Goal: Check status: Check status

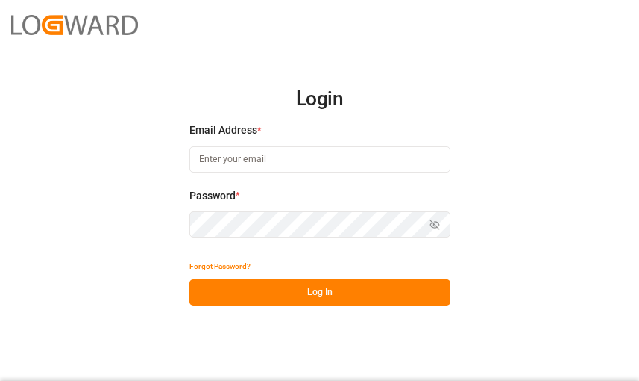
type input "[PERSON_NAME][EMAIL_ADDRESS][DOMAIN_NAME]"
click at [351, 293] on button "Log In" at bounding box center [320, 292] width 261 height 26
type input "[PERSON_NAME][EMAIL_ADDRESS][DOMAIN_NAME]"
click at [310, 292] on button "Log In" at bounding box center [320, 292] width 261 height 26
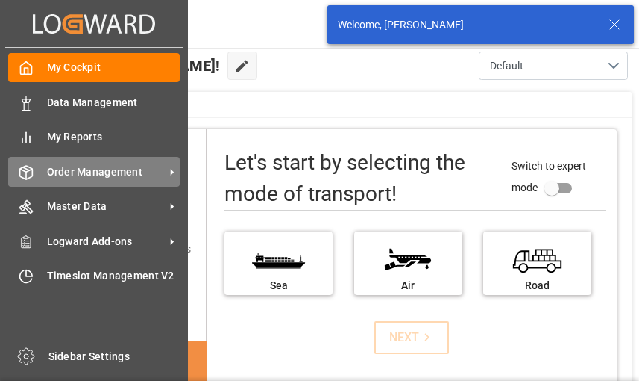
click at [33, 171] on icon at bounding box center [26, 172] width 13 height 13
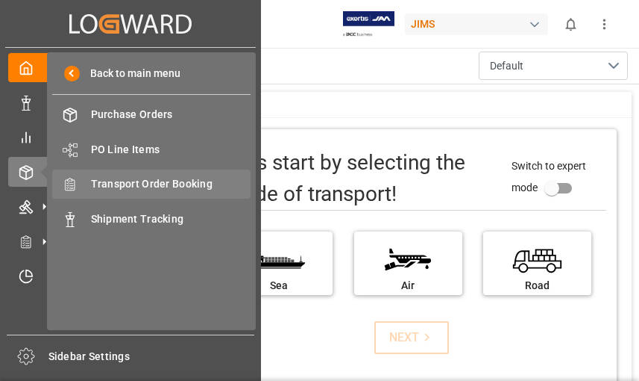
click at [134, 184] on span "Transport Order Booking" at bounding box center [171, 184] width 160 height 16
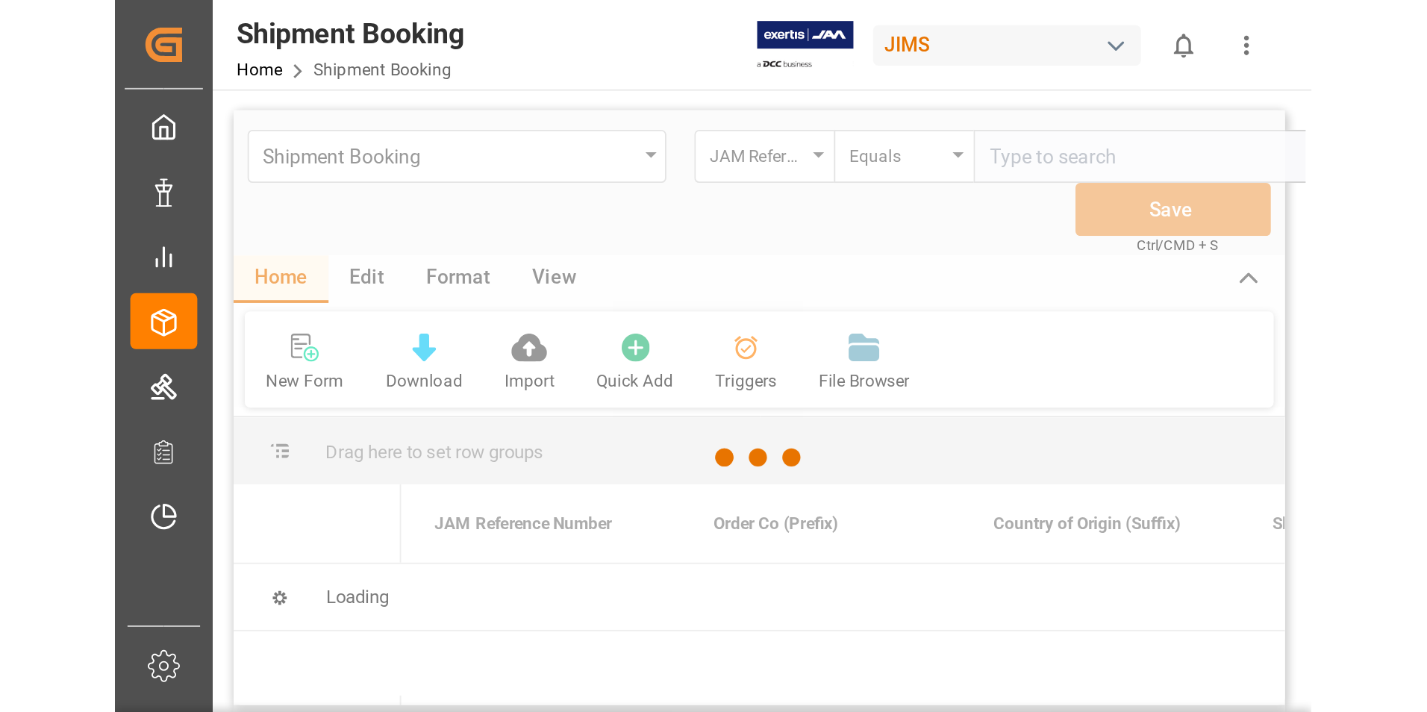
scroll to position [0, 46]
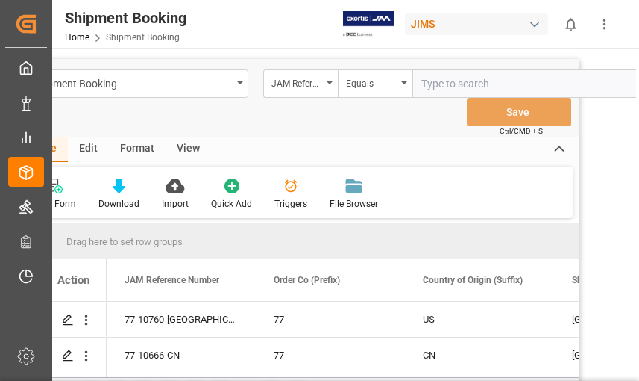
click at [451, 85] on input "text" at bounding box center [525, 83] width 224 height 28
type input "22-10112-CN"
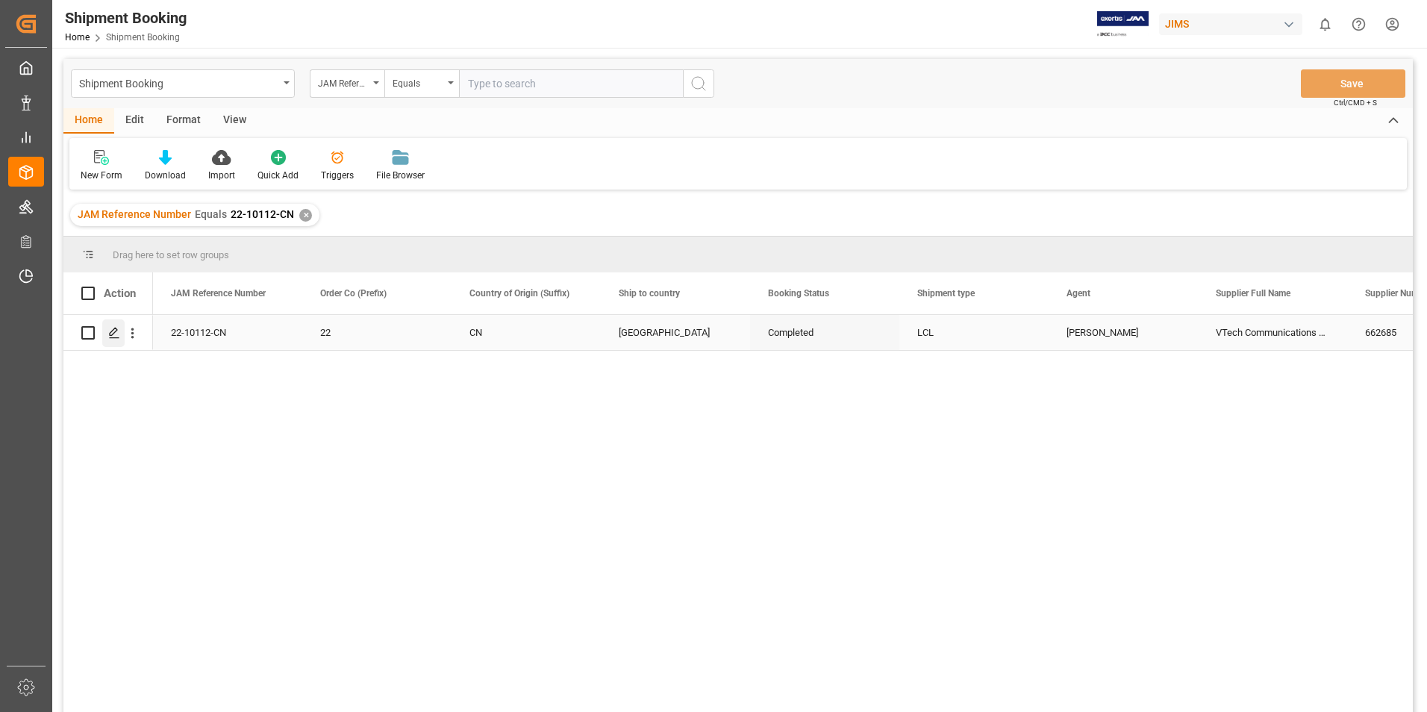
click at [109, 330] on icon "Press SPACE to select this row." at bounding box center [114, 333] width 12 height 12
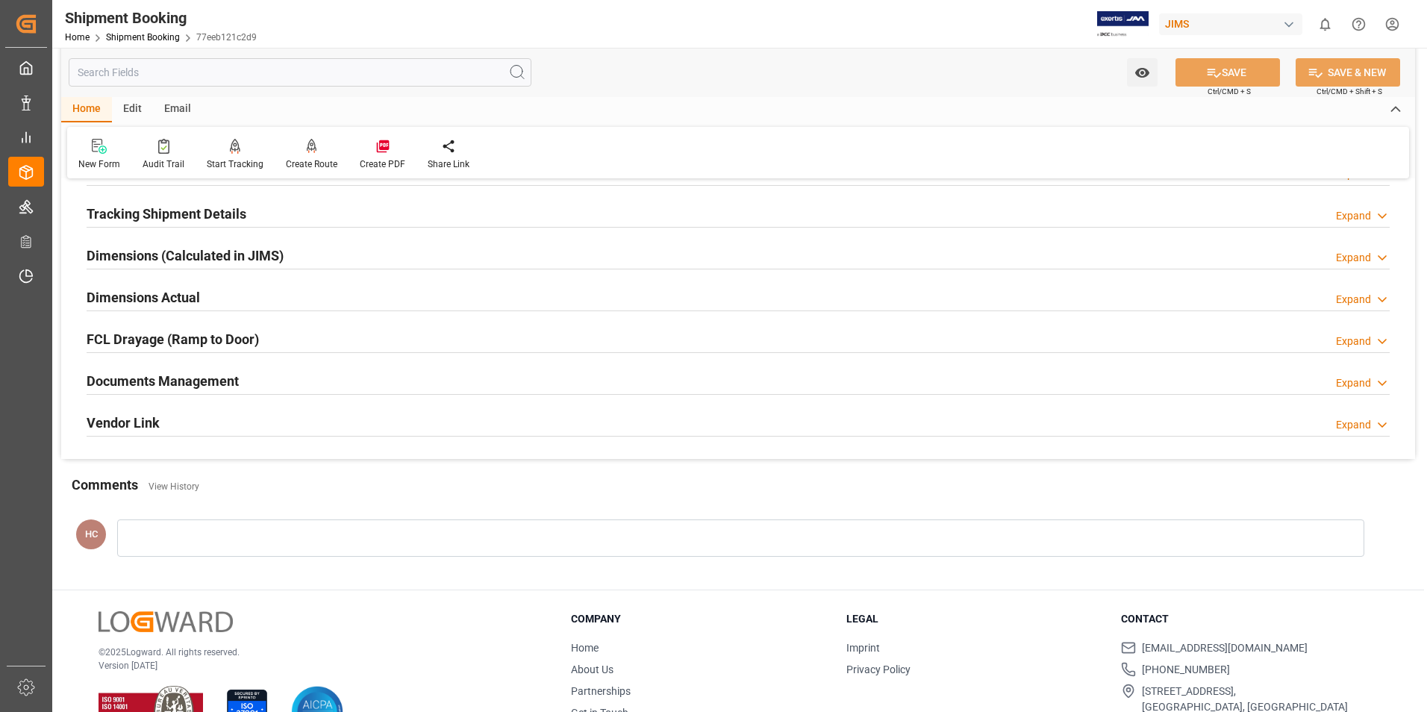
scroll to position [298, 0]
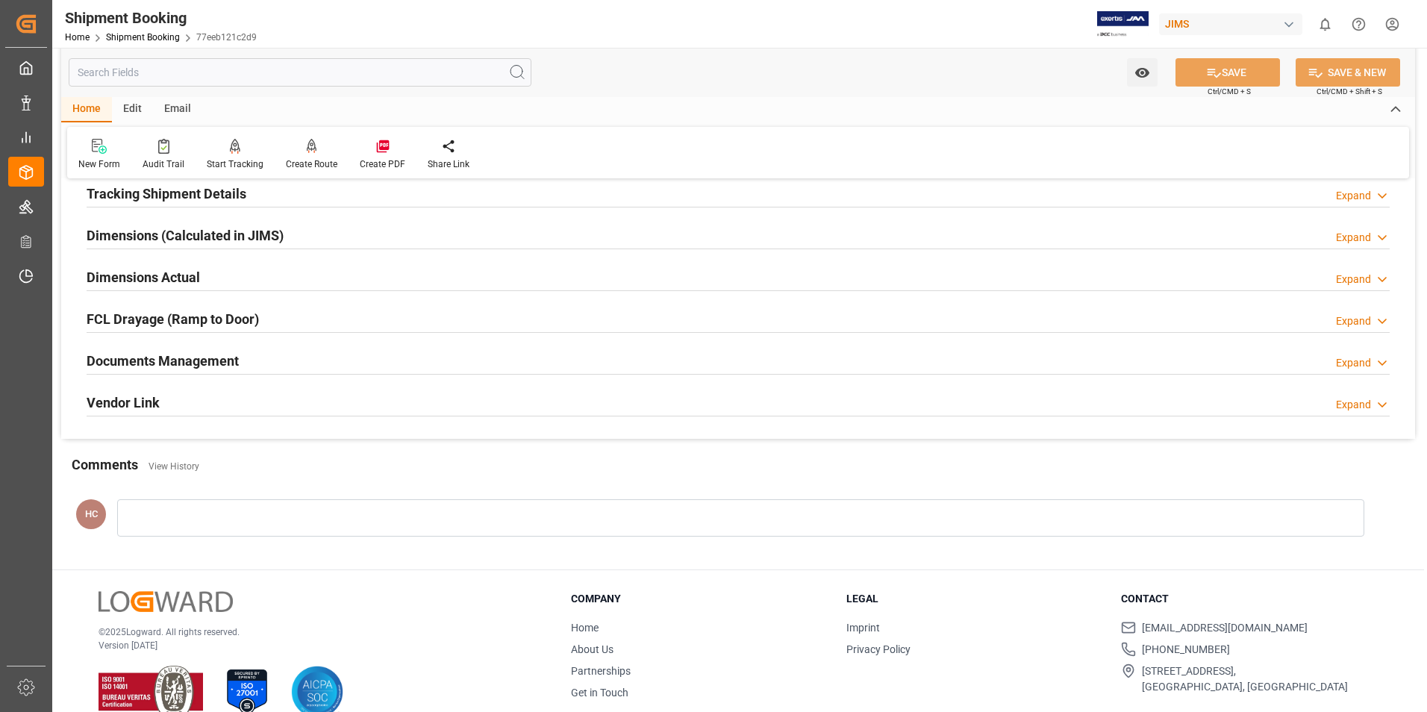
click at [639, 358] on div "Expand" at bounding box center [1363, 363] width 54 height 16
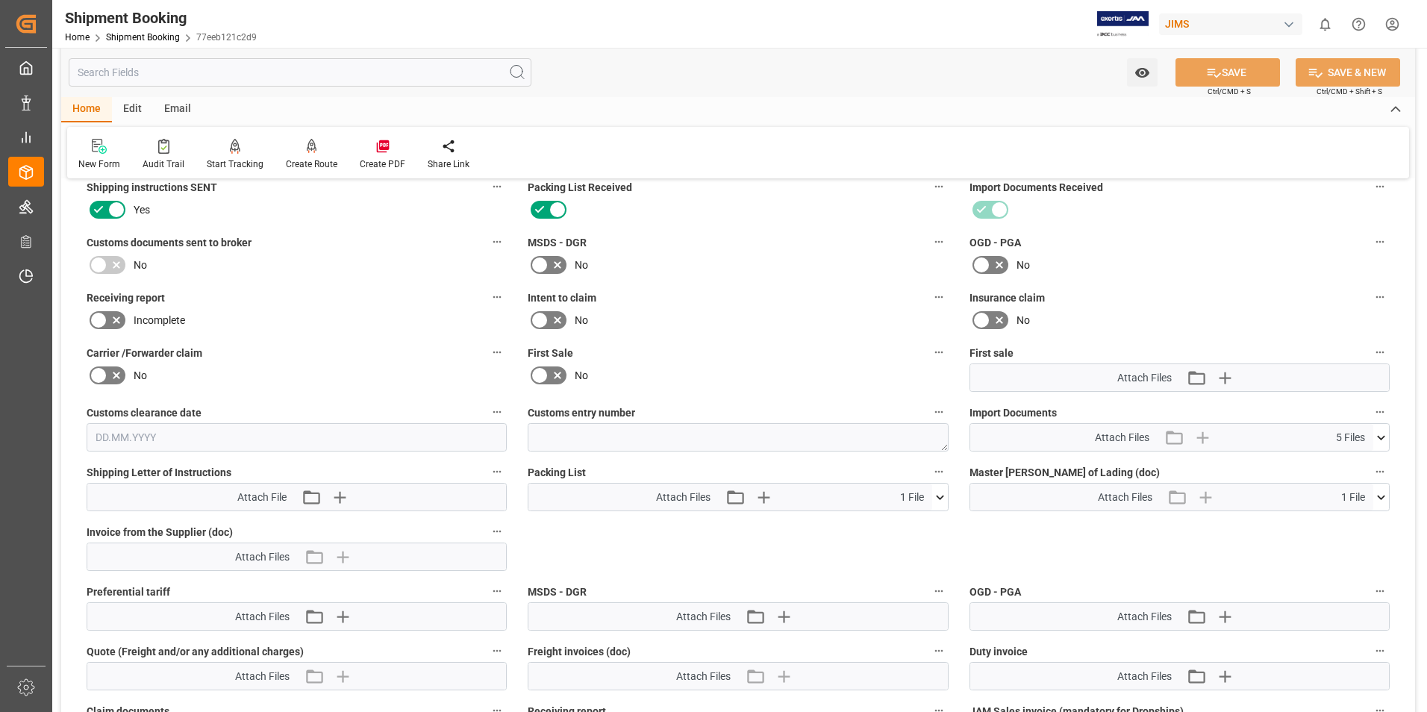
scroll to position [672, 0]
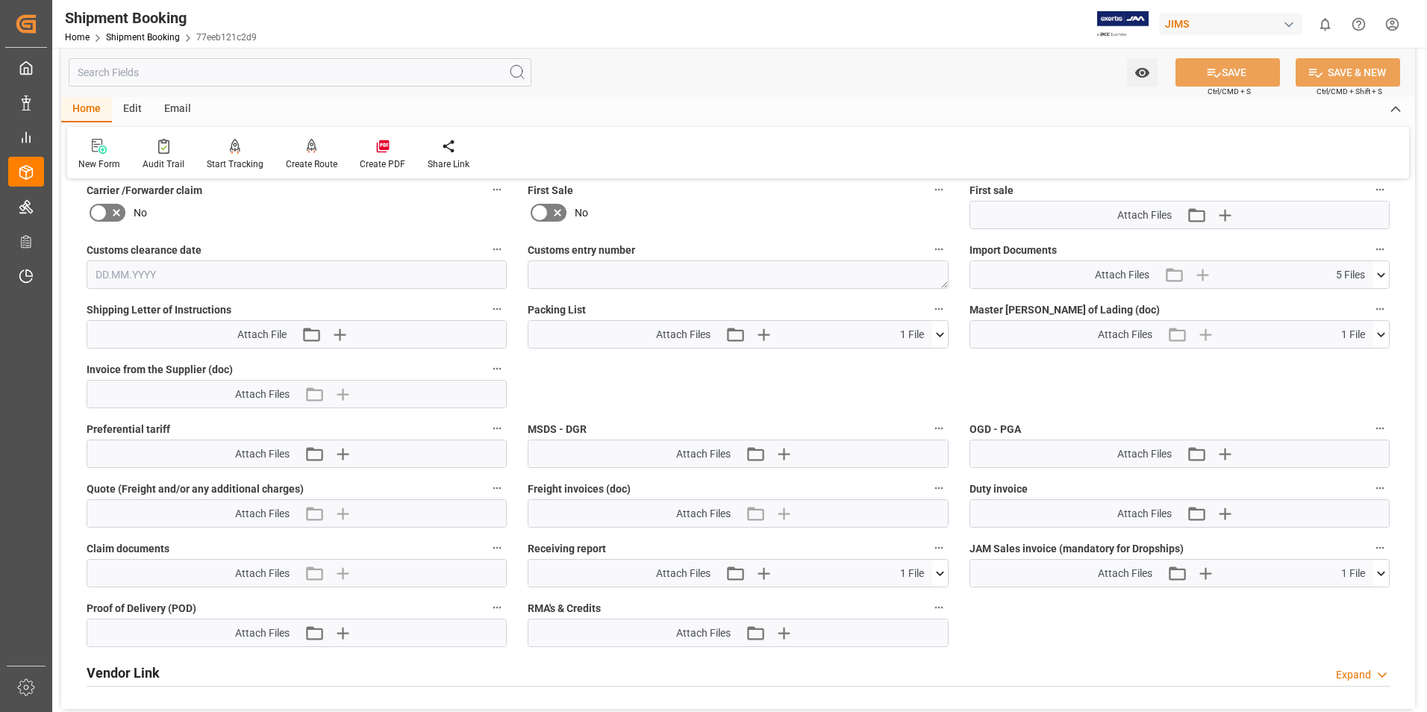
click at [639, 380] on div "Attach Files Attach existing file Upload new file 1 File" at bounding box center [729, 573] width 403 height 27
click at [639, 380] on icon at bounding box center [940, 573] width 8 height 4
click at [639, 380] on icon at bounding box center [900, 601] width 16 height 16
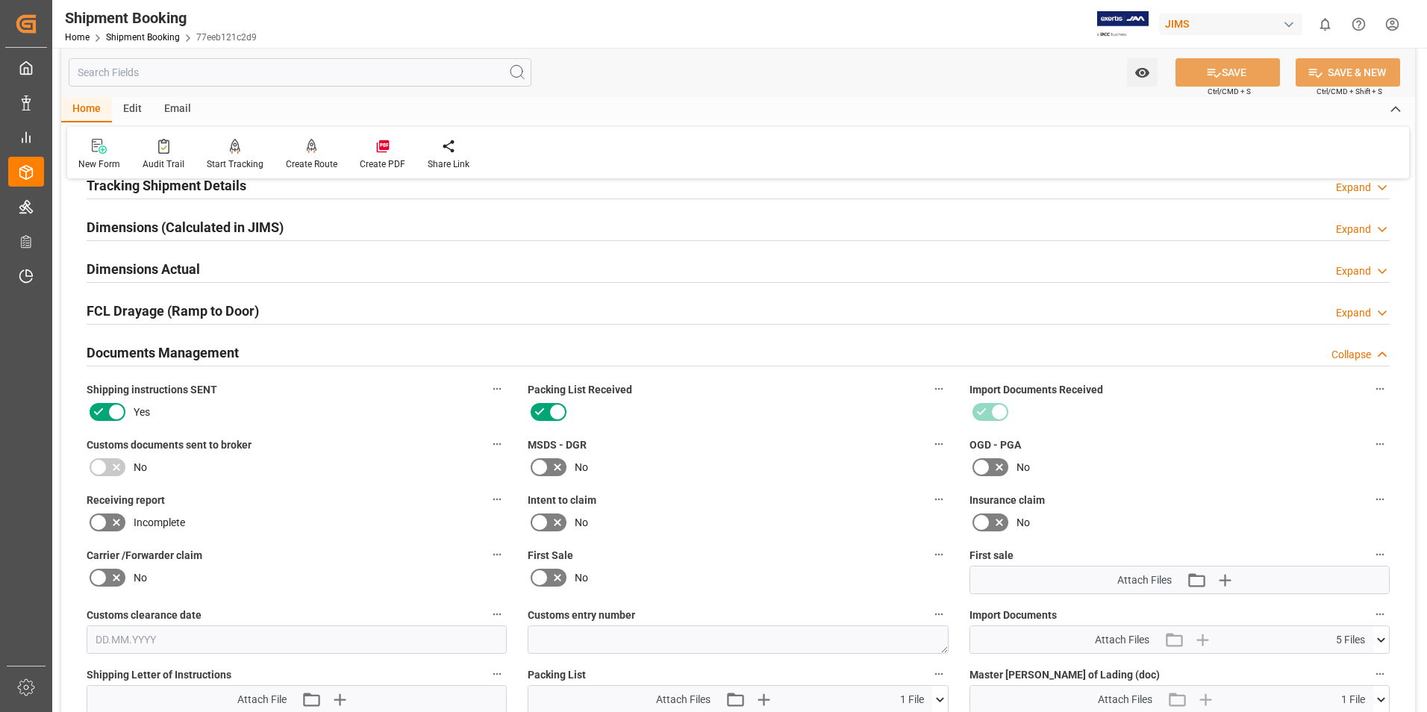
scroll to position [149, 0]
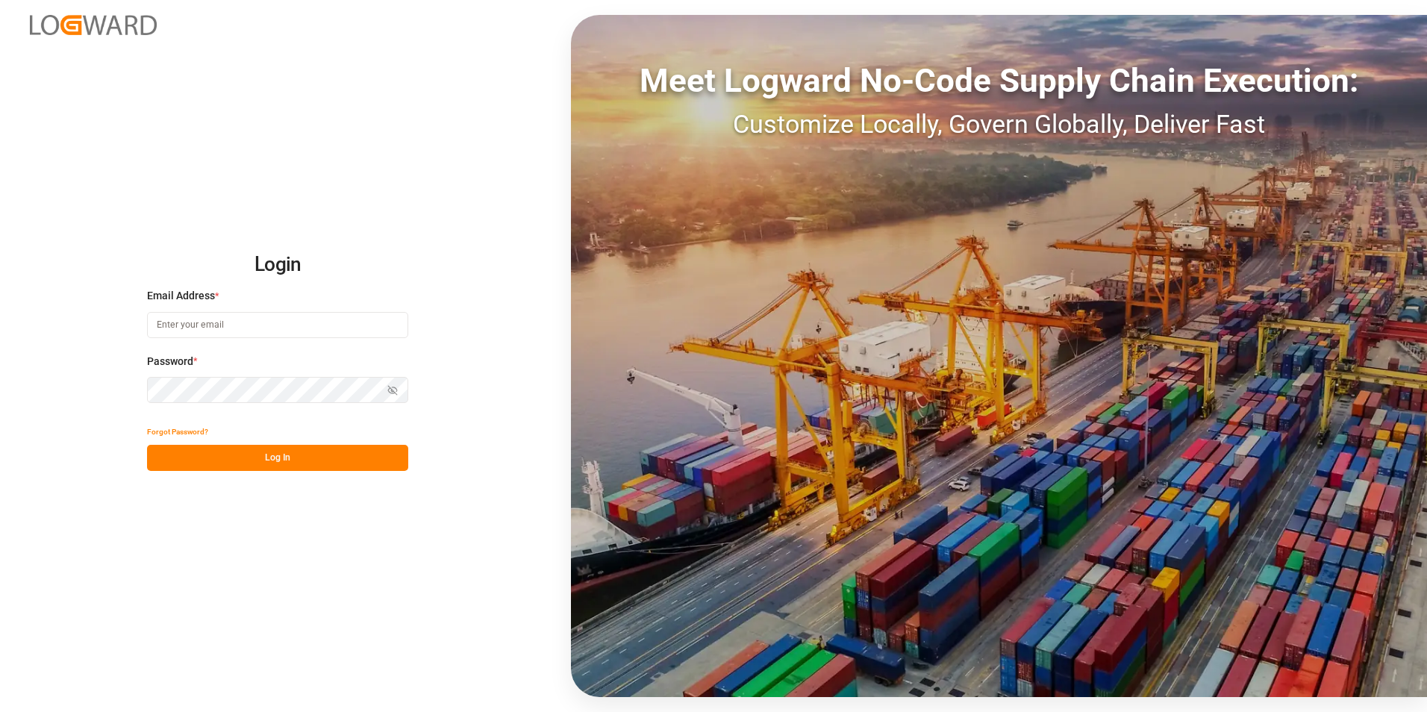
type input "[PERSON_NAME][EMAIL_ADDRESS][DOMAIN_NAME]"
click at [292, 462] on button "Log In" at bounding box center [277, 458] width 261 height 26
type input "[PERSON_NAME][EMAIL_ADDRESS][DOMAIN_NAME]"
click at [292, 462] on button "Log In" at bounding box center [277, 458] width 261 height 26
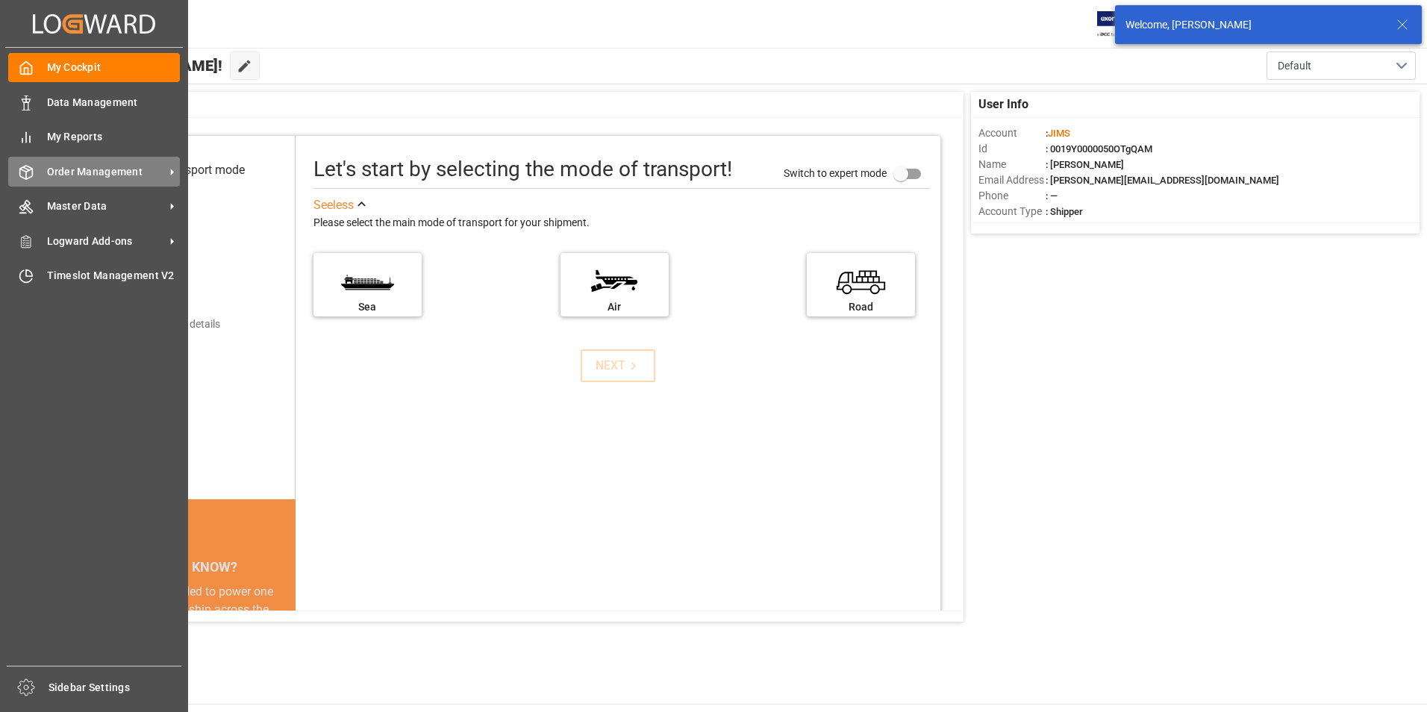
click at [63, 171] on span "Order Management" at bounding box center [106, 172] width 118 height 16
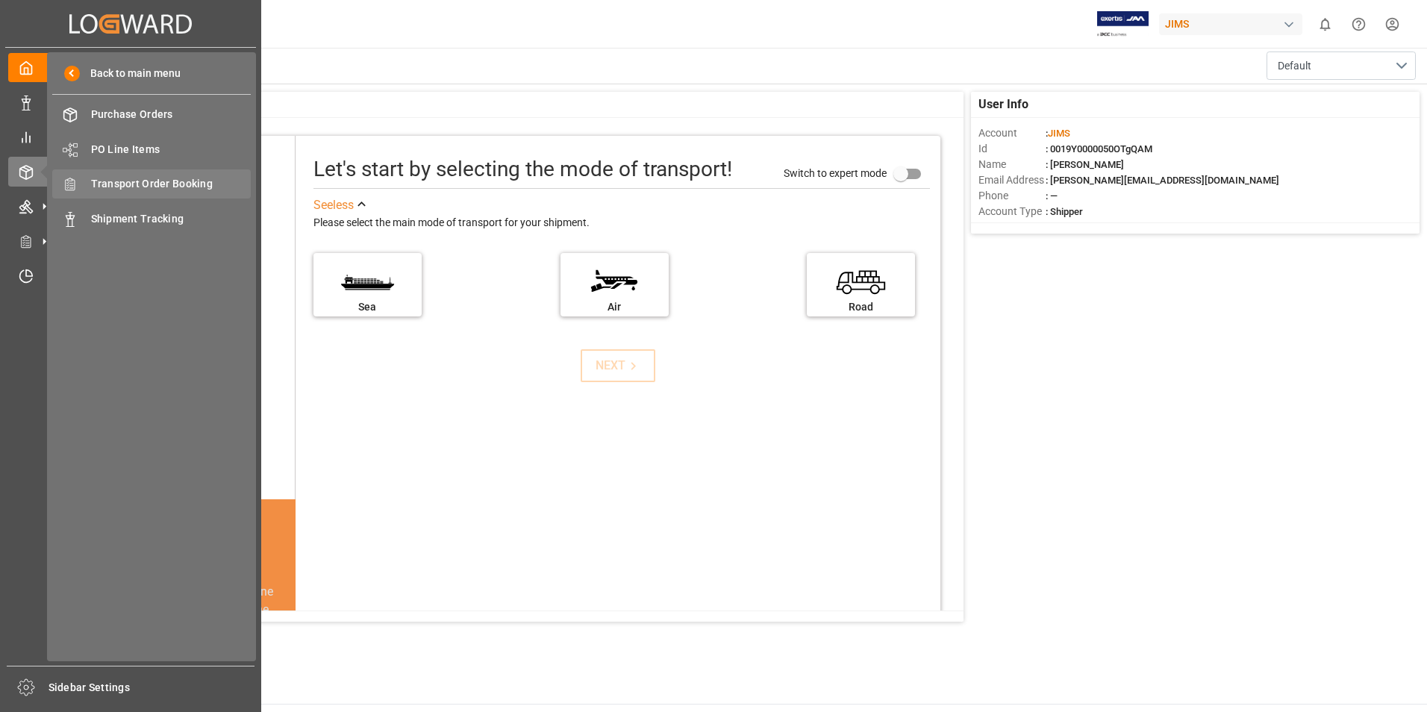
click at [125, 184] on span "Transport Order Booking" at bounding box center [171, 184] width 160 height 16
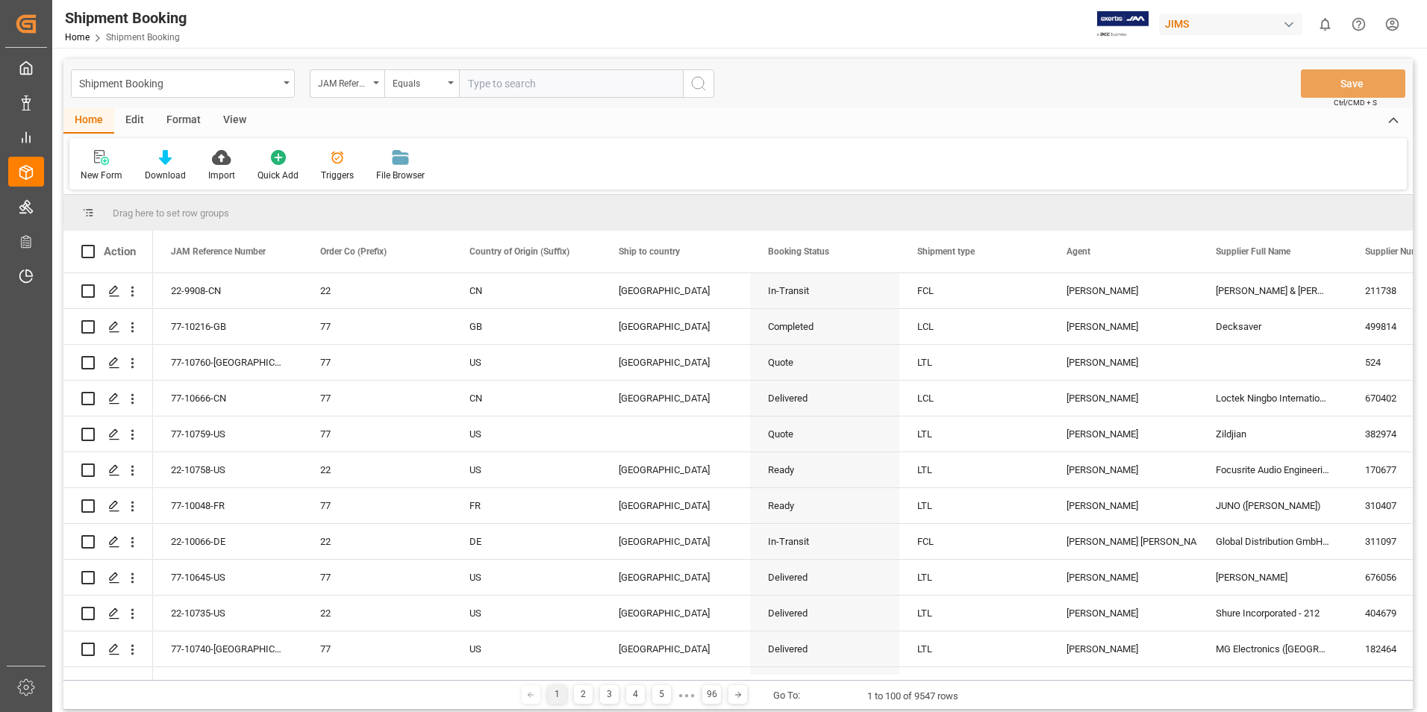
click at [515, 84] on input "text" at bounding box center [571, 83] width 224 height 28
click at [510, 87] on input "text" at bounding box center [571, 83] width 224 height 28
type input "22-10112-CN"
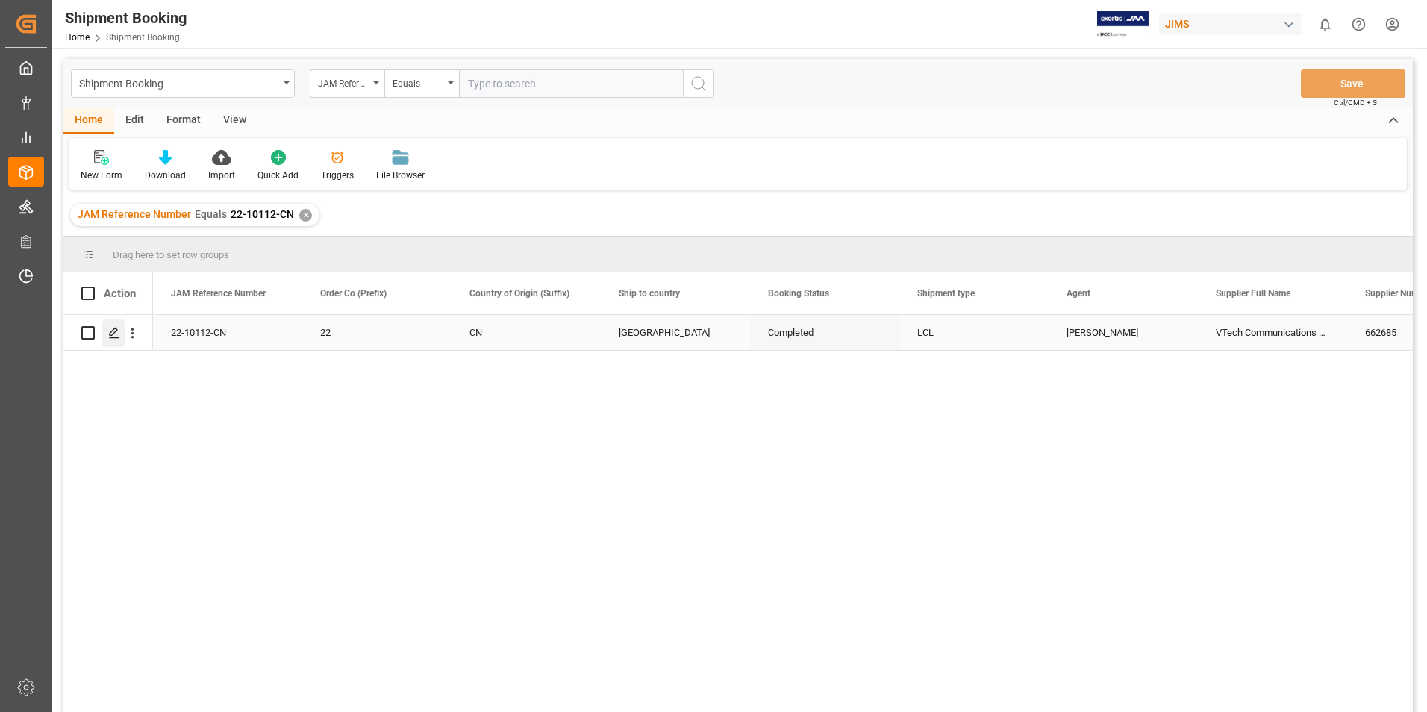
click at [112, 330] on icon "Press SPACE to select this row." at bounding box center [114, 333] width 12 height 12
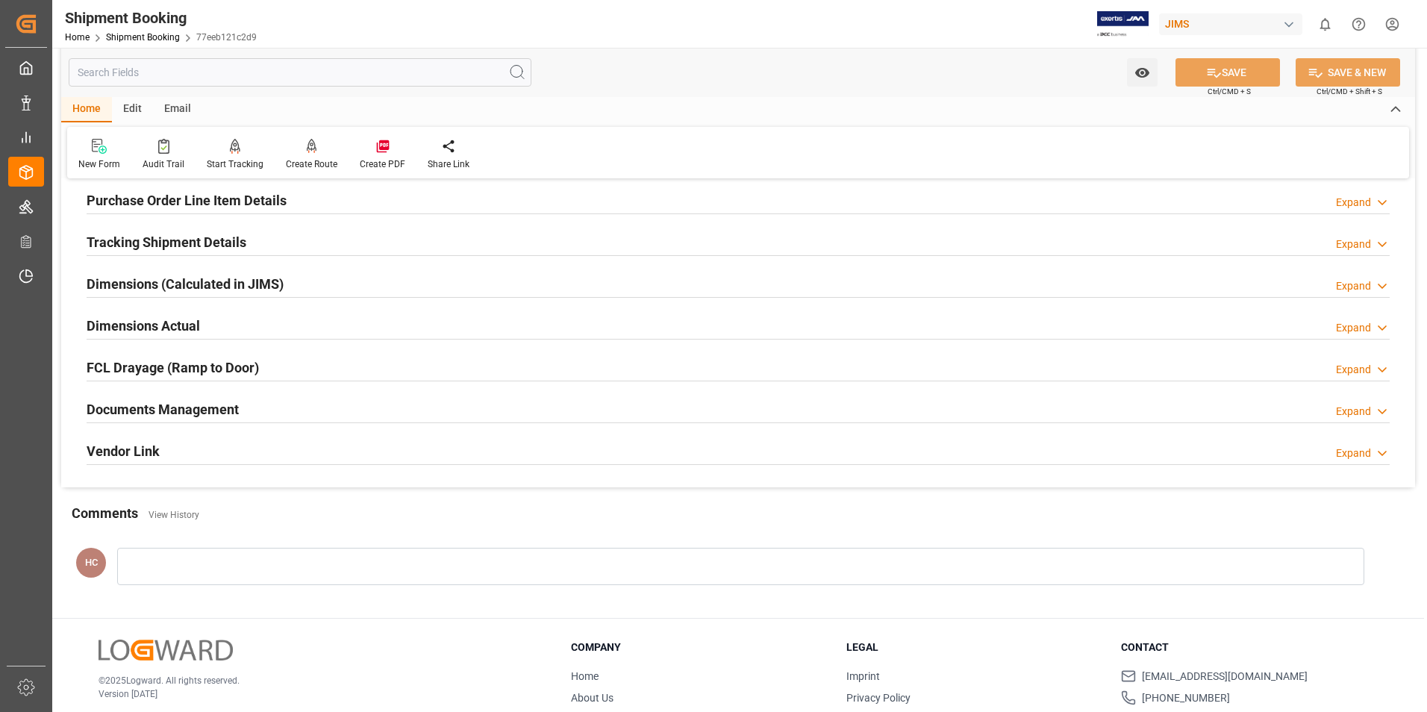
scroll to position [224, 0]
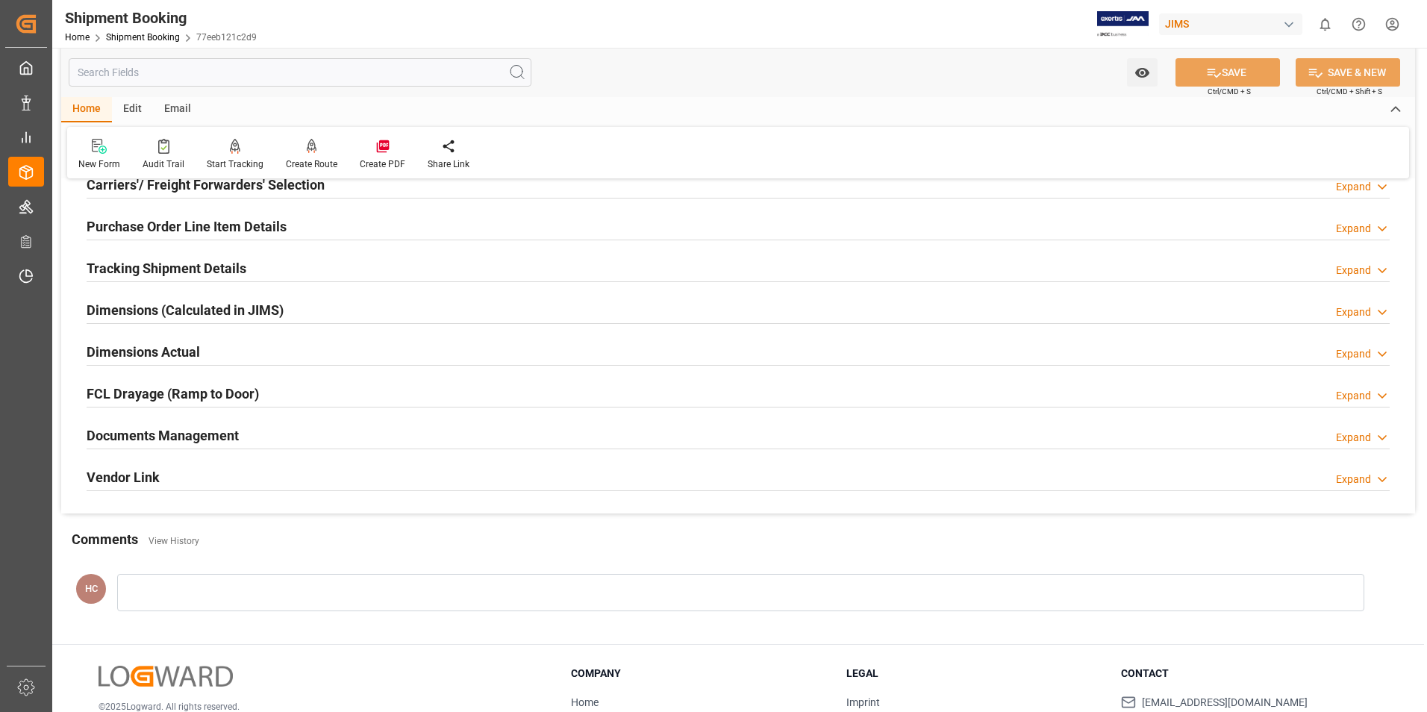
click at [1383, 431] on icon at bounding box center [1381, 438] width 15 height 16
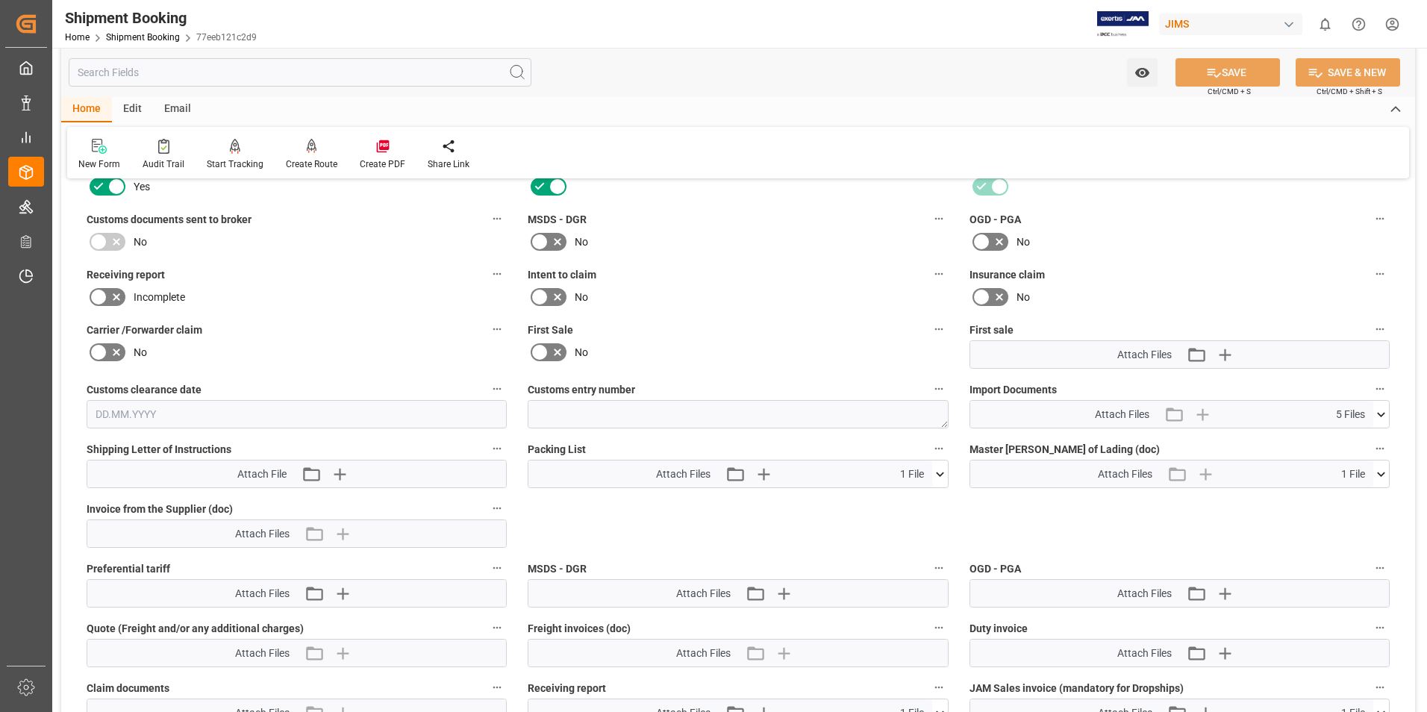
scroll to position [522, 0]
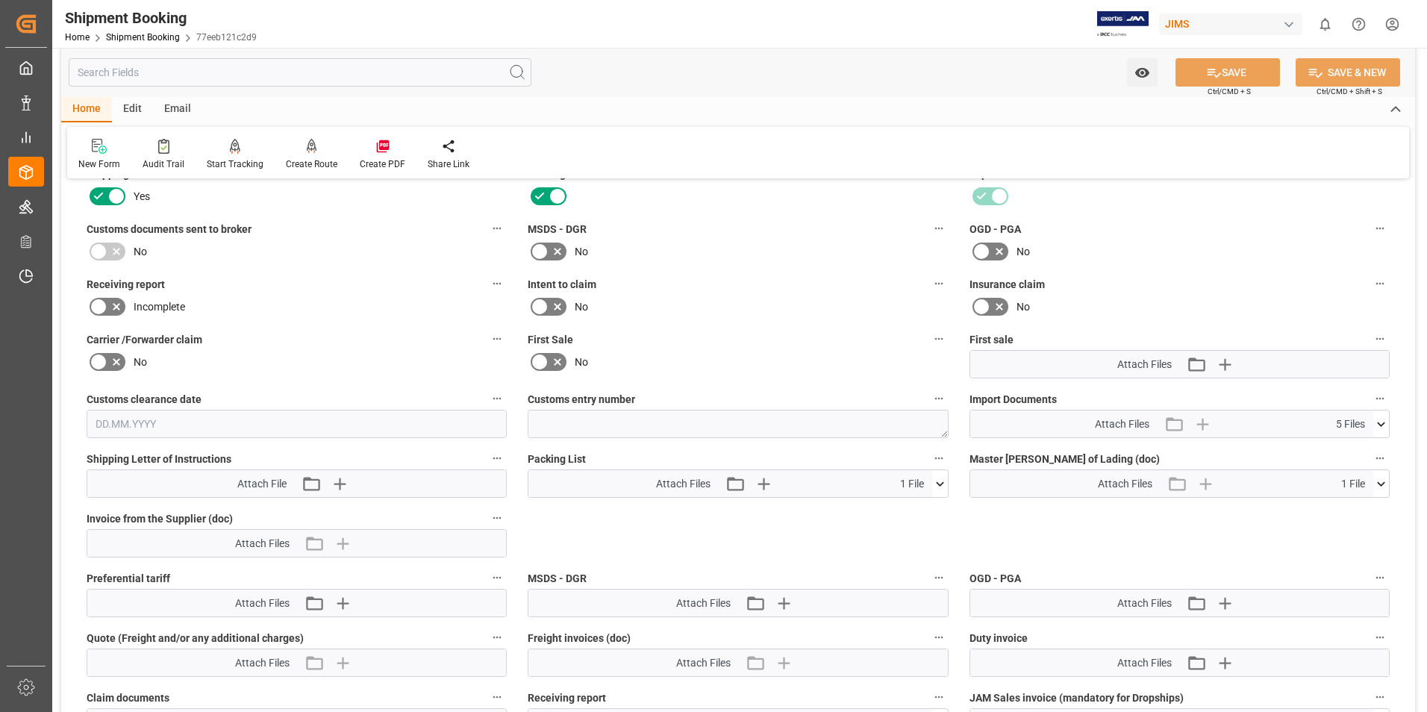
click at [1384, 425] on icon at bounding box center [1381, 424] width 16 height 16
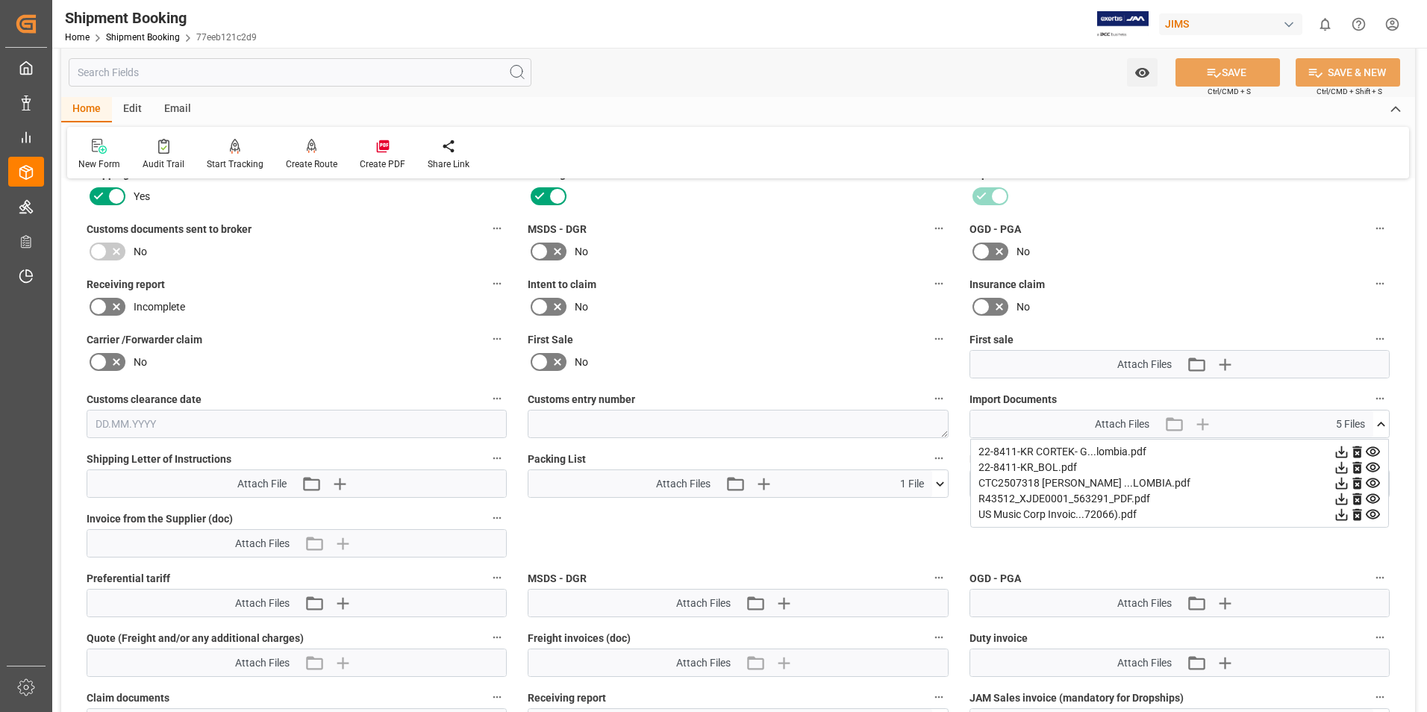
click at [1341, 514] on icon at bounding box center [1342, 515] width 12 height 12
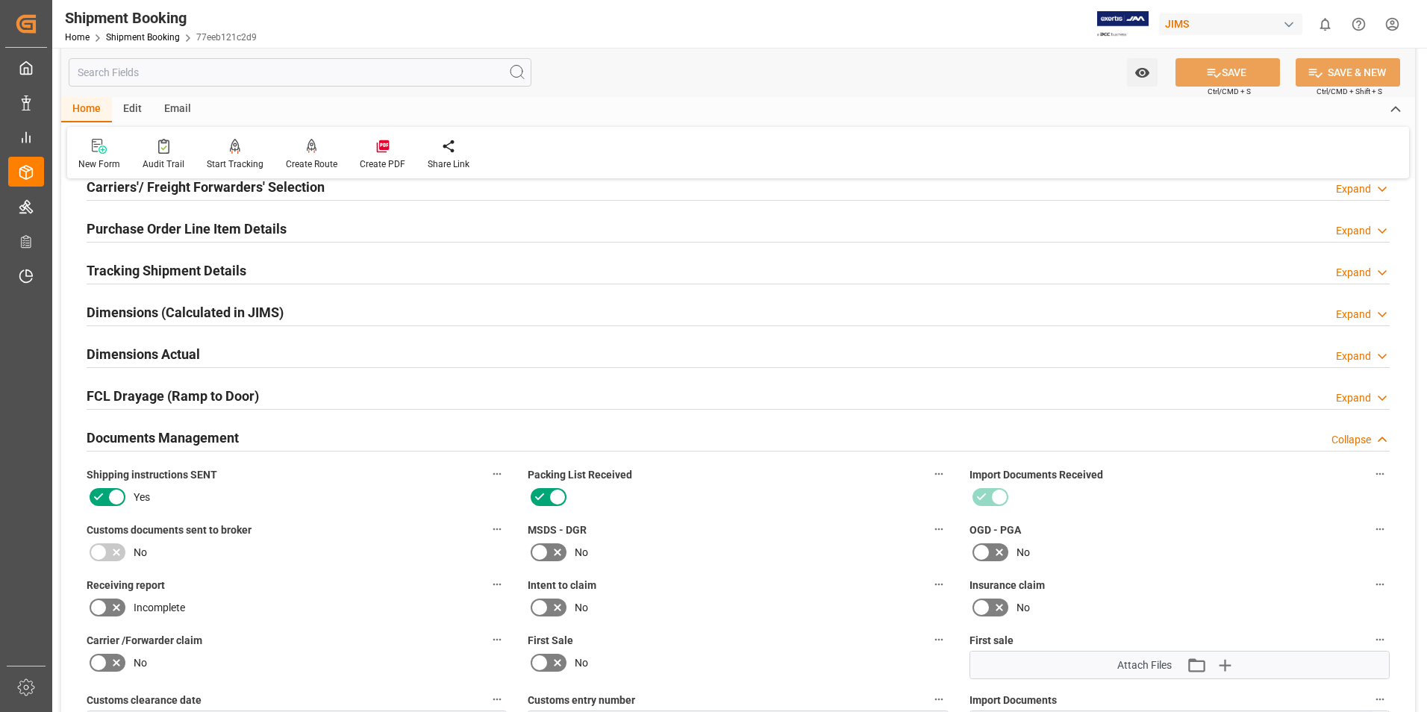
scroll to position [0, 0]
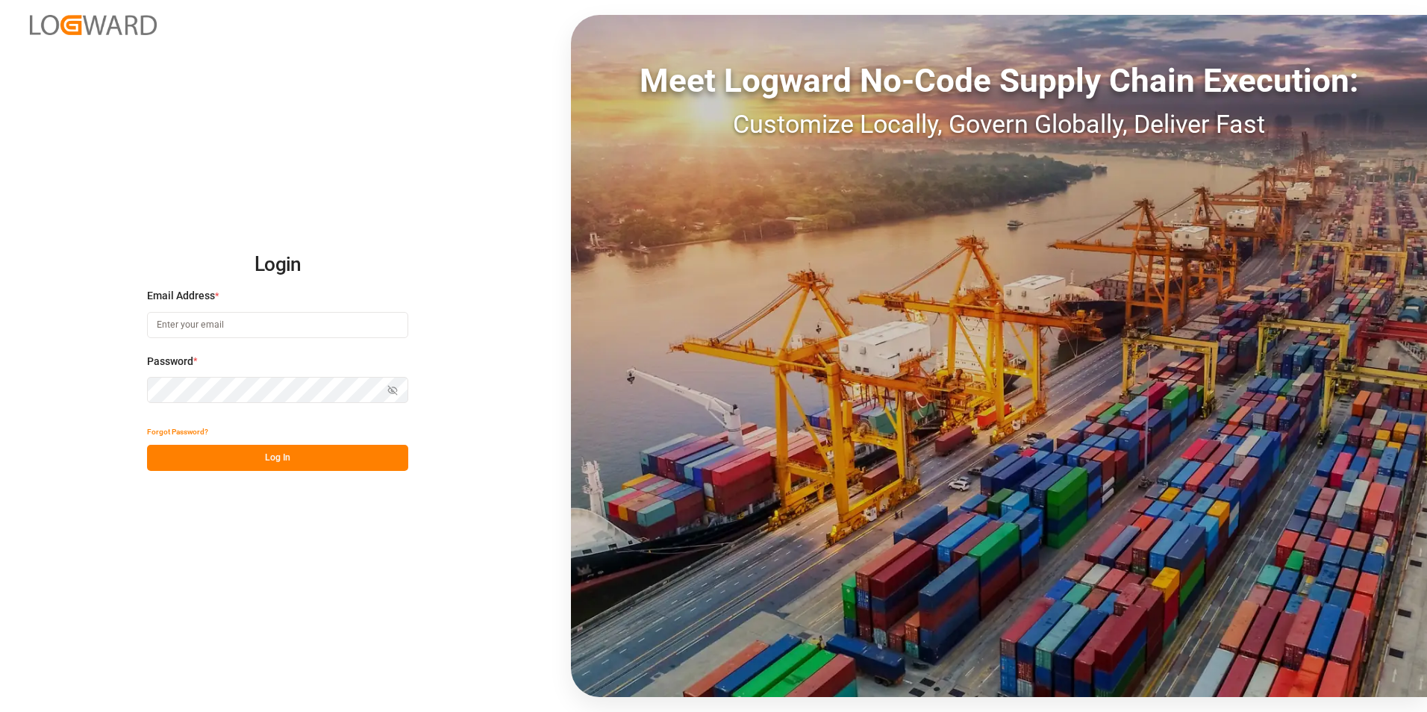
type input "[PERSON_NAME][EMAIL_ADDRESS][DOMAIN_NAME]"
click at [277, 460] on button "Log In" at bounding box center [277, 458] width 261 height 26
type input "[PERSON_NAME][EMAIL_ADDRESS][DOMAIN_NAME]"
click at [277, 460] on button "Log In" at bounding box center [277, 458] width 261 height 26
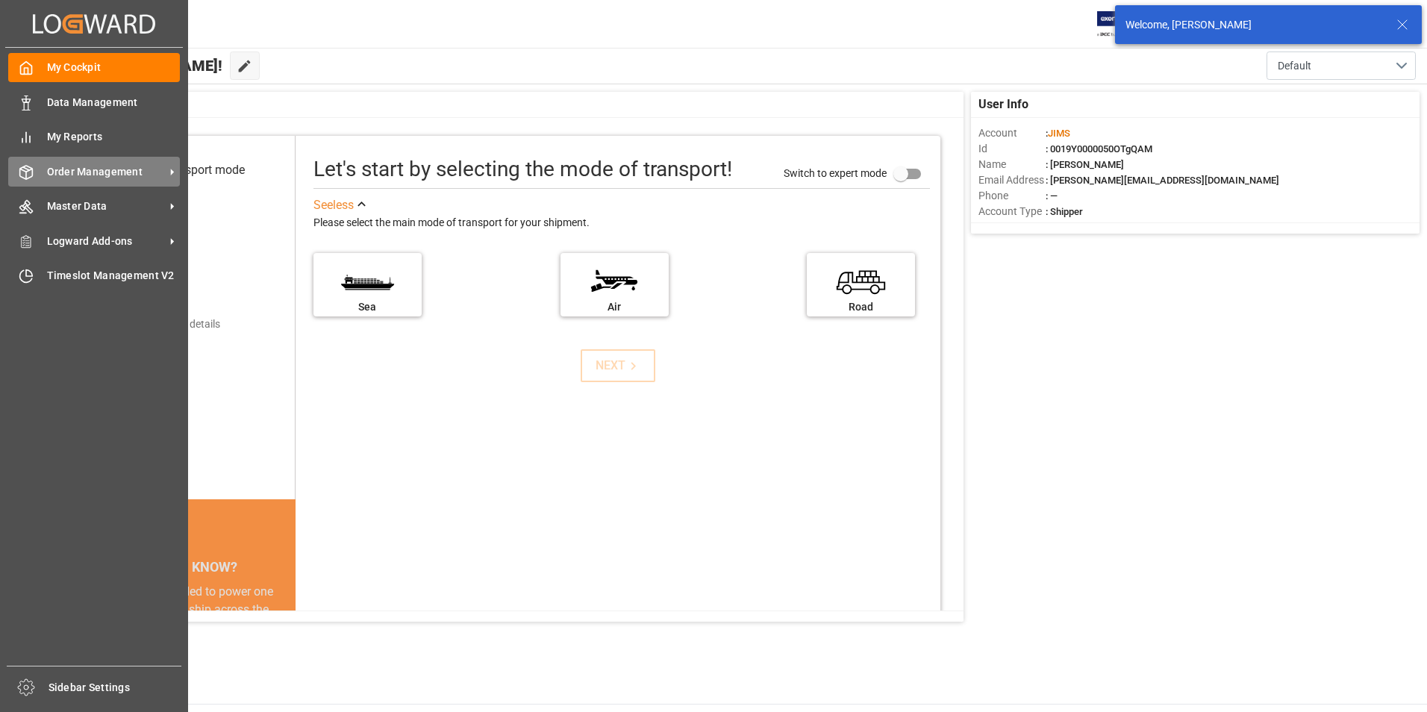
click at [39, 172] on div "Order Management Order Management" at bounding box center [94, 171] width 172 height 29
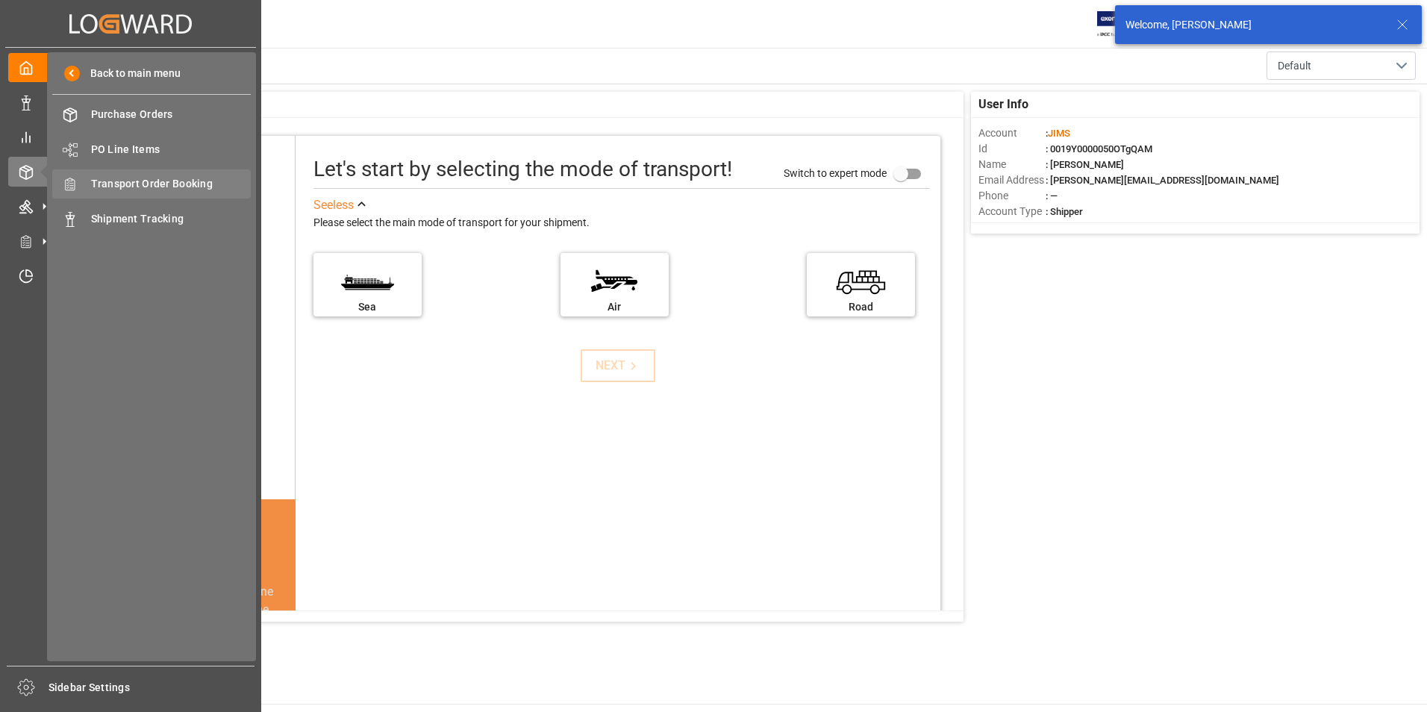
click at [104, 187] on span "Transport Order Booking" at bounding box center [171, 184] width 160 height 16
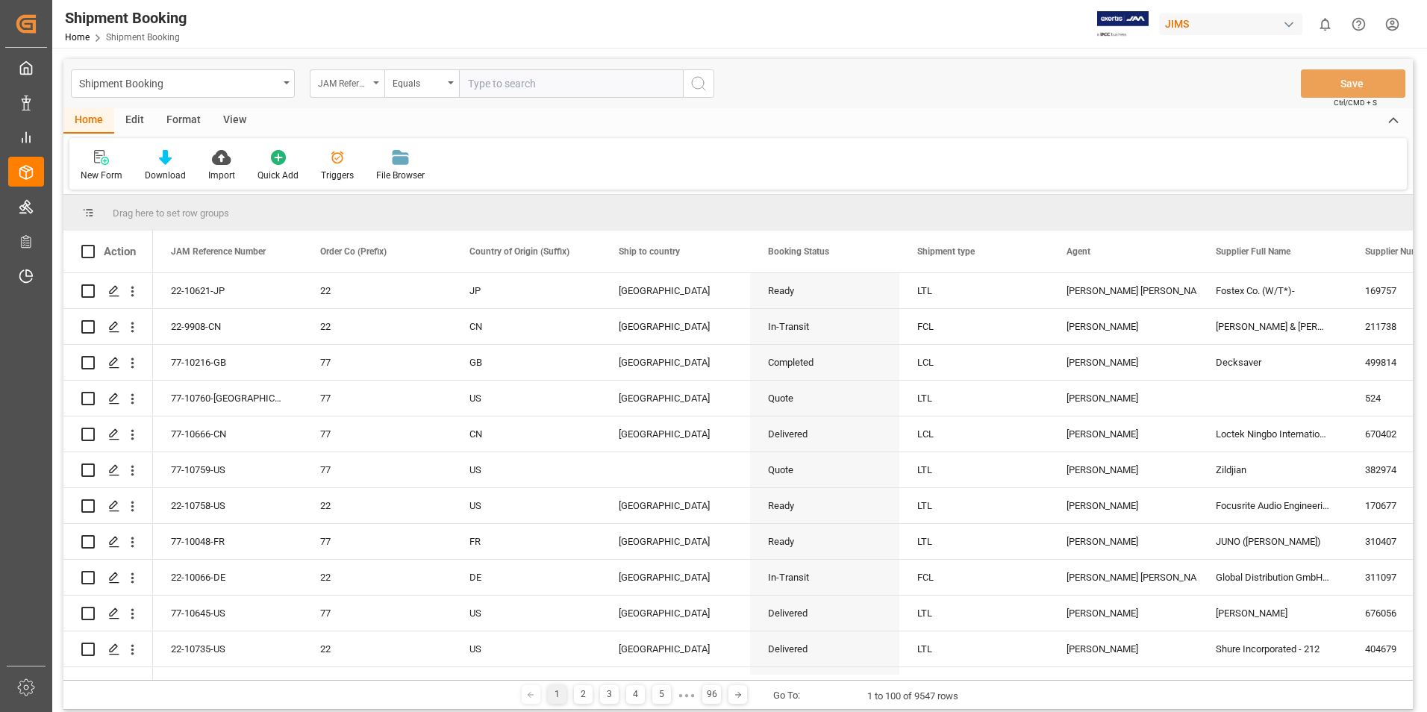
click at [380, 84] on div "JAM Reference Number" at bounding box center [347, 83] width 75 height 28
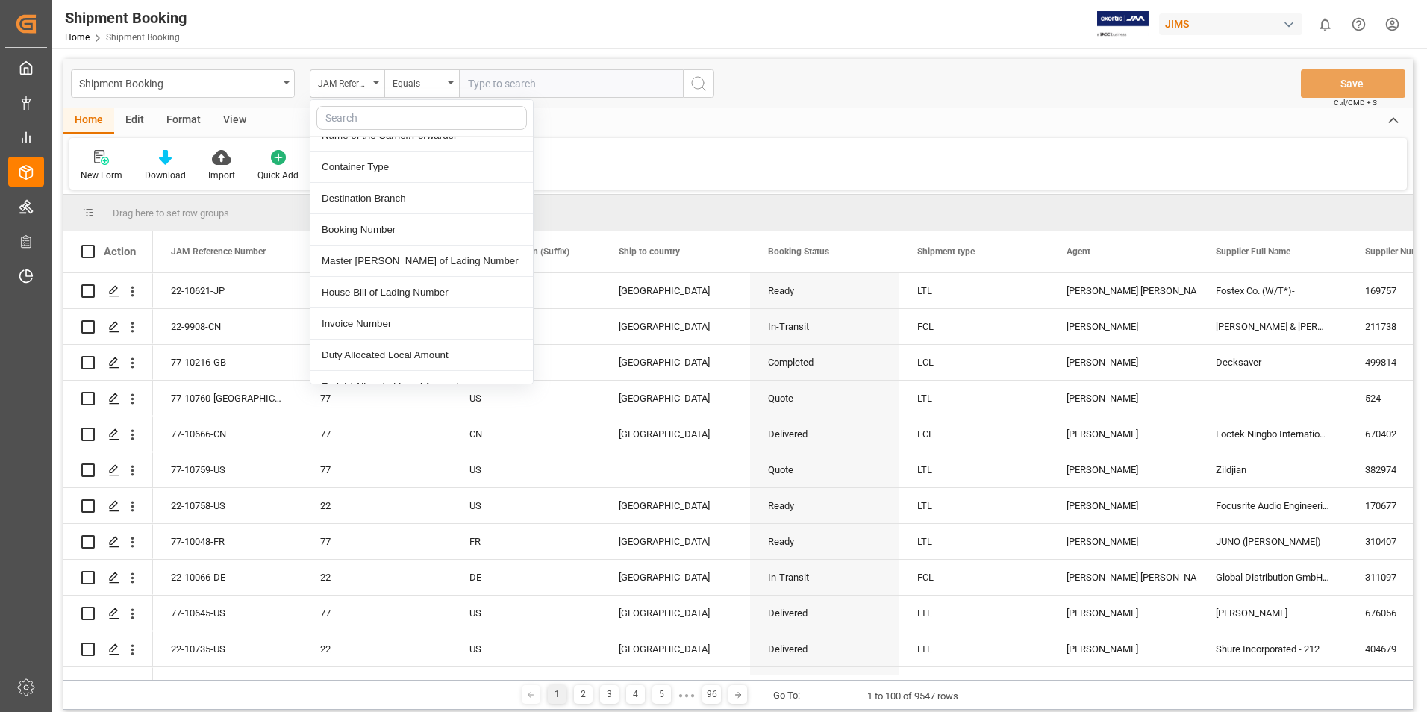
scroll to position [448, 0]
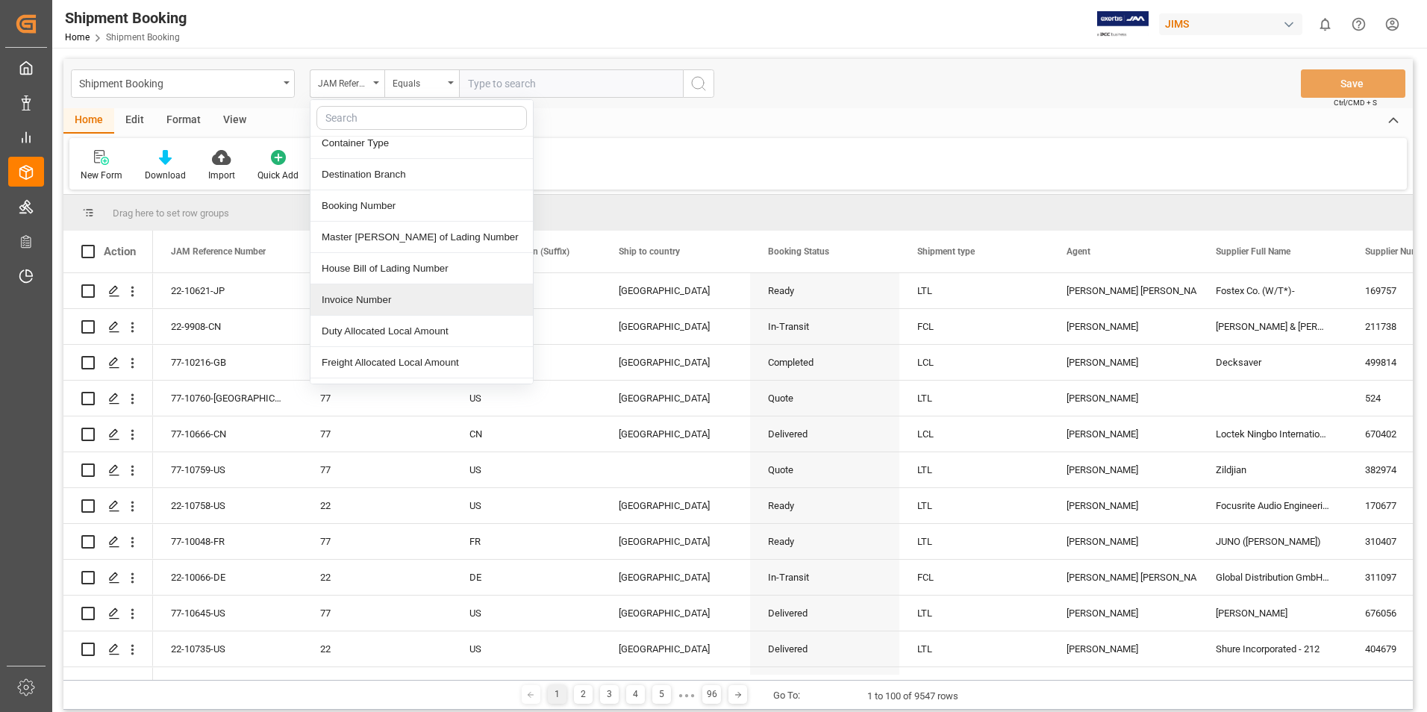
click at [416, 296] on div "Invoice Number" at bounding box center [421, 299] width 222 height 31
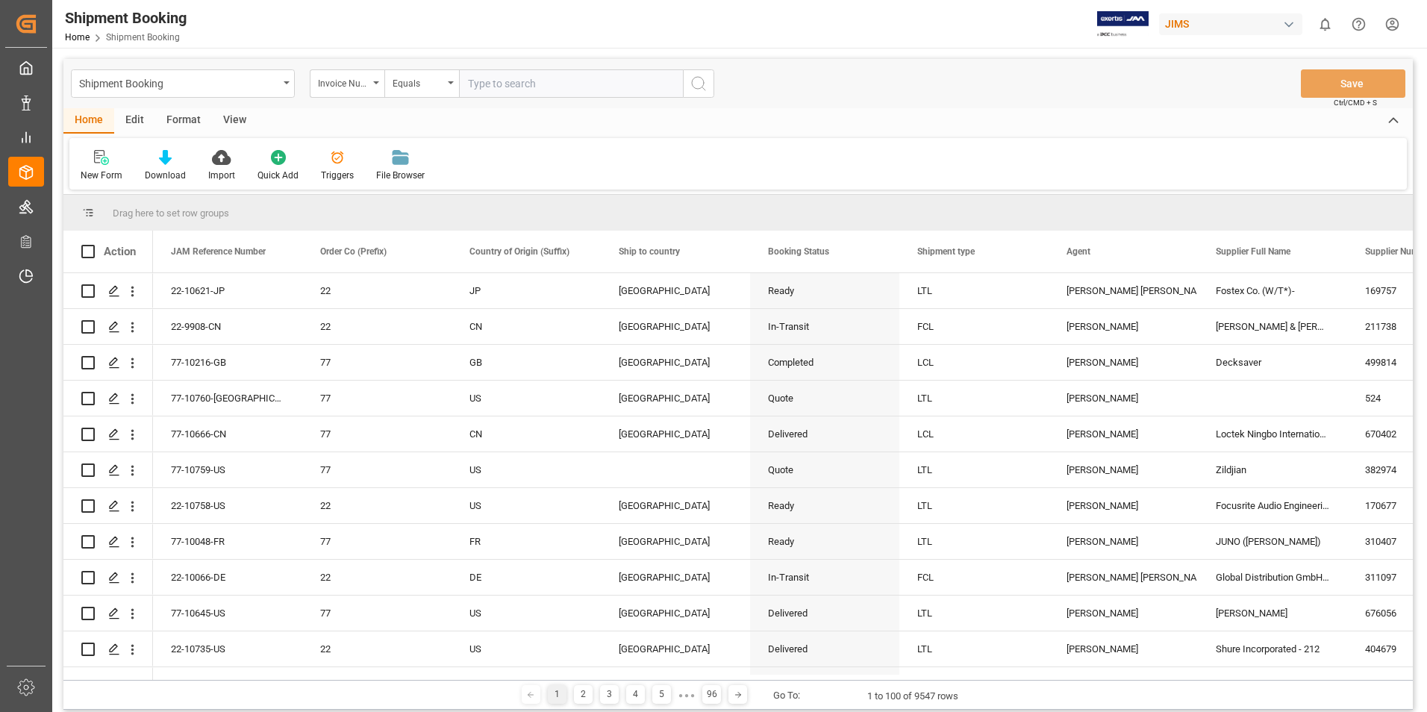
click at [531, 86] on input "text" at bounding box center [571, 83] width 224 height 28
type input "800626582"
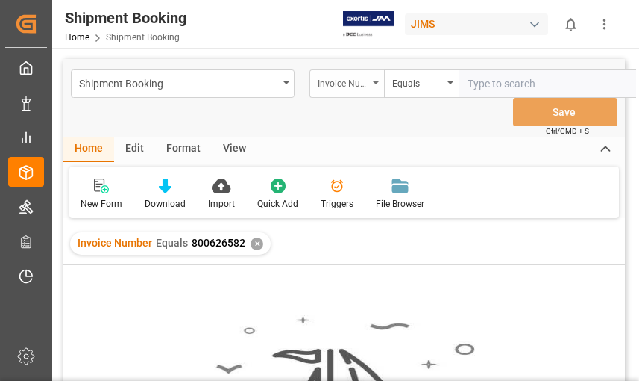
click at [379, 84] on div "Invoice Number" at bounding box center [347, 83] width 75 height 28
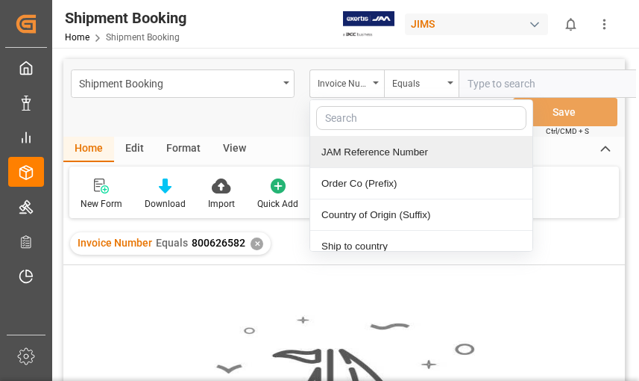
click at [396, 152] on div "JAM Reference Number" at bounding box center [421, 152] width 222 height 31
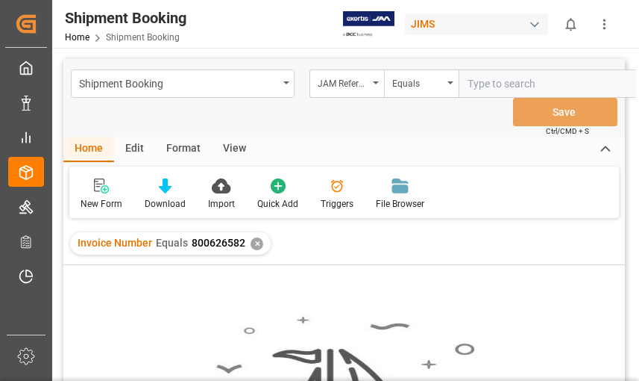
click at [478, 81] on input "text" at bounding box center [571, 83] width 224 height 28
type input "22-9536-KR"
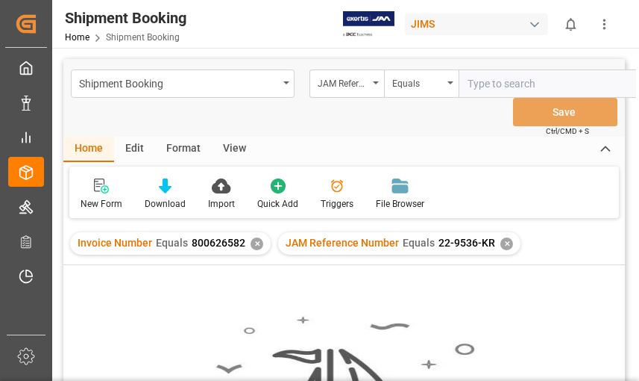
click at [631, 89] on input "text" at bounding box center [571, 83] width 224 height 28
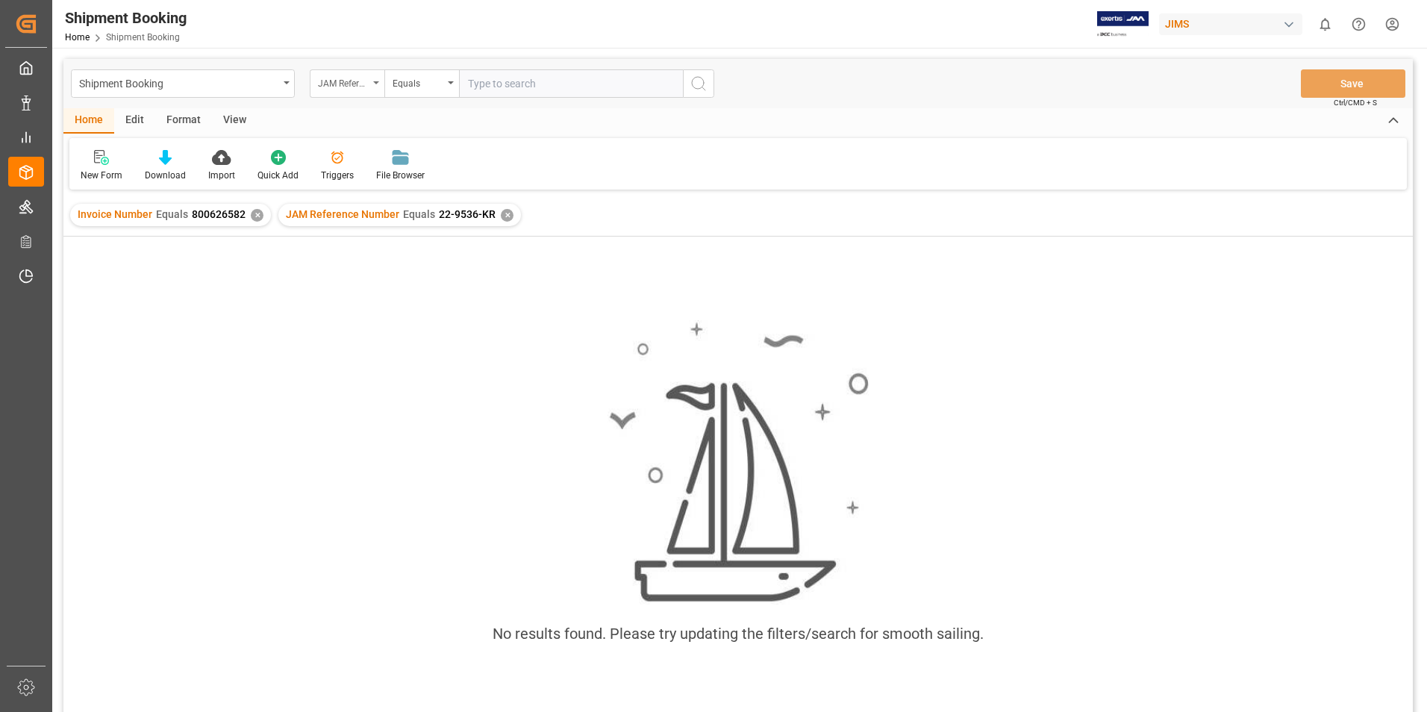
click at [375, 80] on div "JAM Reference Number" at bounding box center [347, 83] width 75 height 28
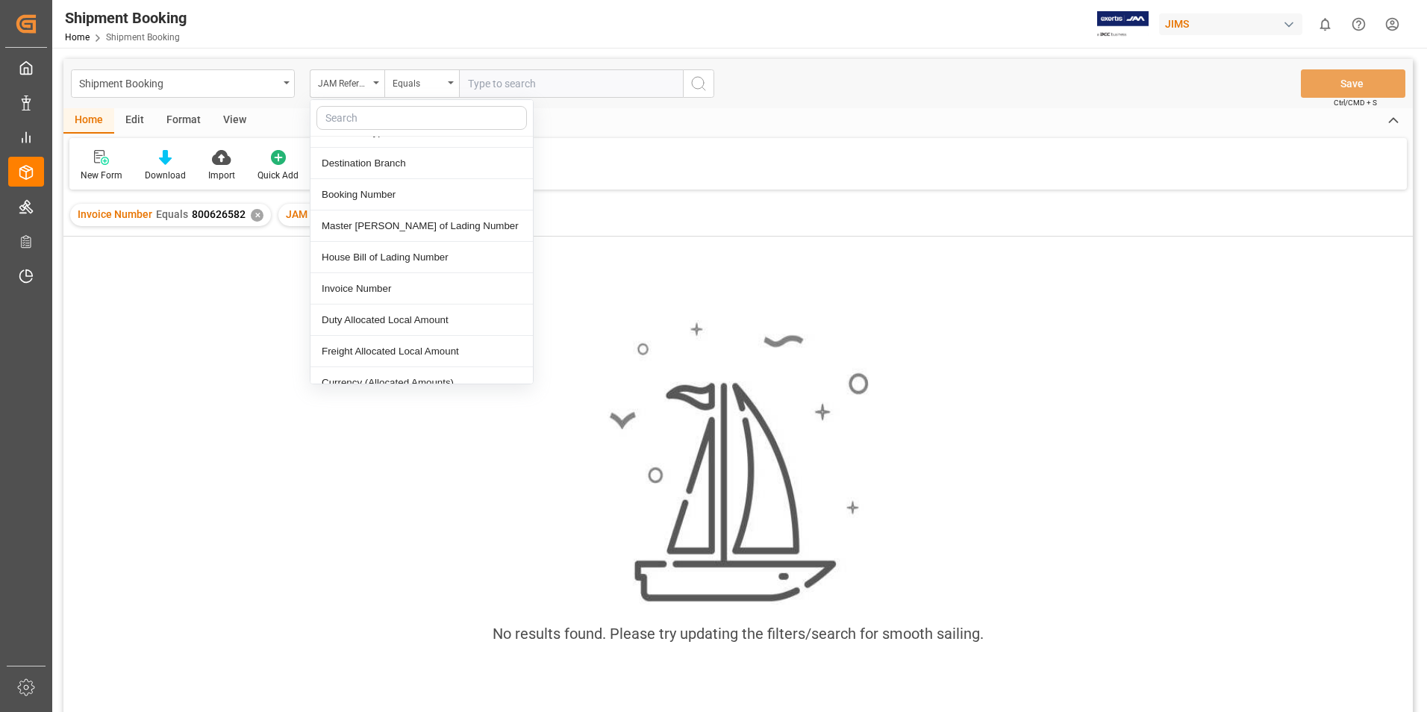
scroll to position [522, 0]
click at [472, 226] on div "Invoice Number" at bounding box center [421, 225] width 222 height 31
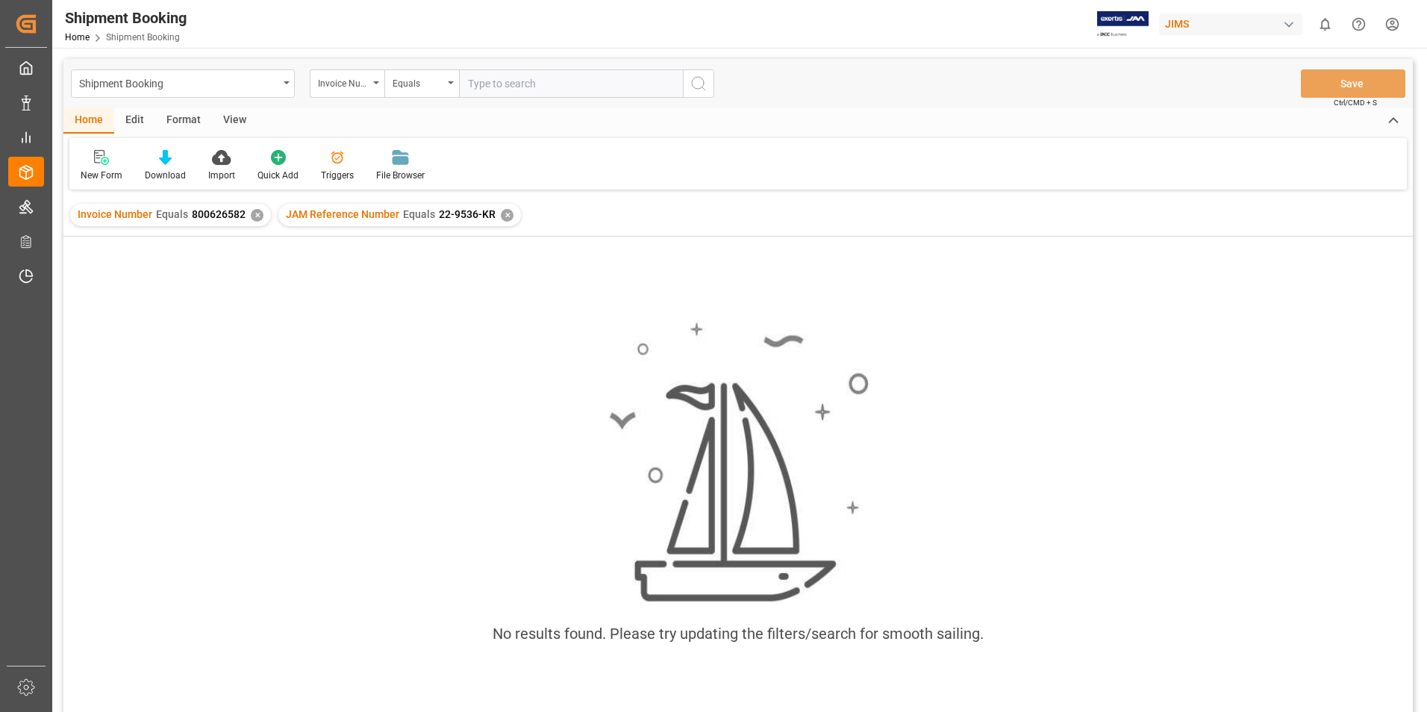
click at [554, 85] on input "text" at bounding box center [571, 83] width 224 height 28
type input "SI22506007"
